Goal: Task Accomplishment & Management: Complete application form

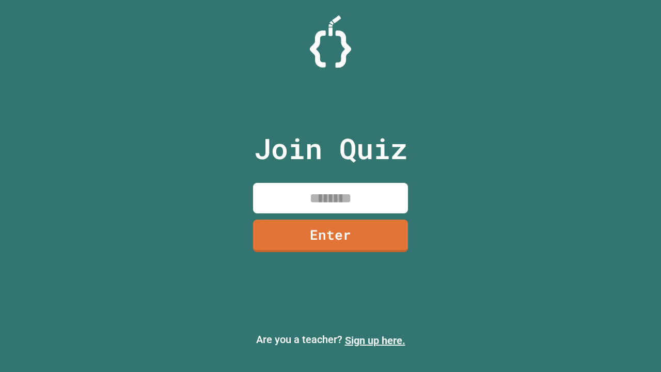
click at [375, 341] on link "Sign up here." at bounding box center [375, 340] width 60 height 12
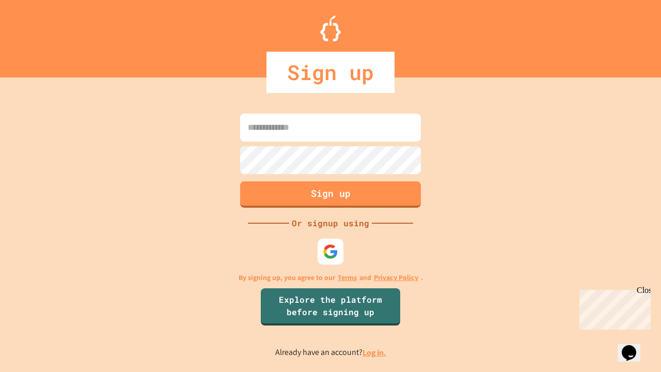
click at [375, 352] on link "Log in." at bounding box center [375, 352] width 24 height 11
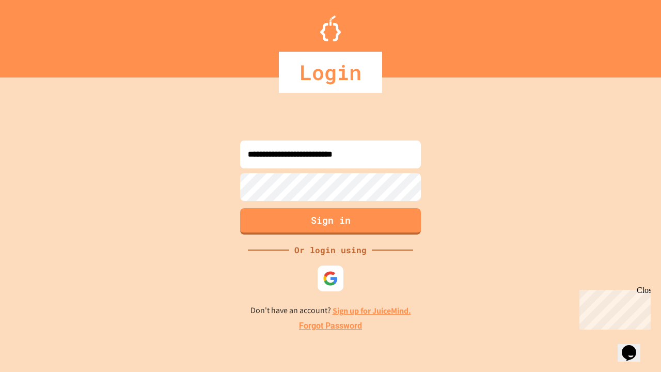
type input "**********"
